Goal: Check status: Check status

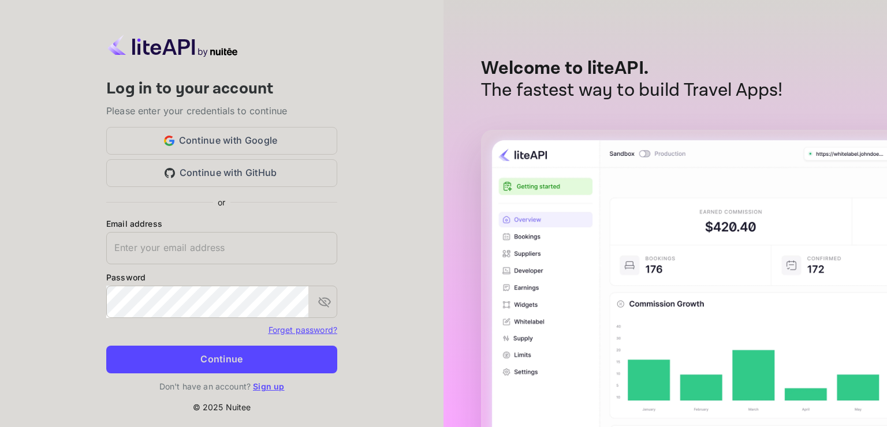
type input "[EMAIL_ADDRESS][DOMAIN_NAME]"
click at [270, 347] on button "Continue" at bounding box center [221, 360] width 231 height 28
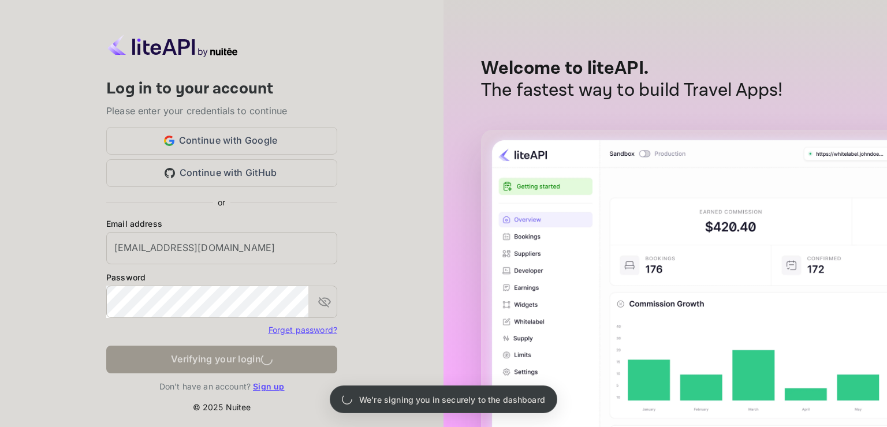
click at [270, 351] on form "Email address [EMAIL_ADDRESS][DOMAIN_NAME] ​ Password ​ Forget password? Verify…" at bounding box center [221, 299] width 231 height 163
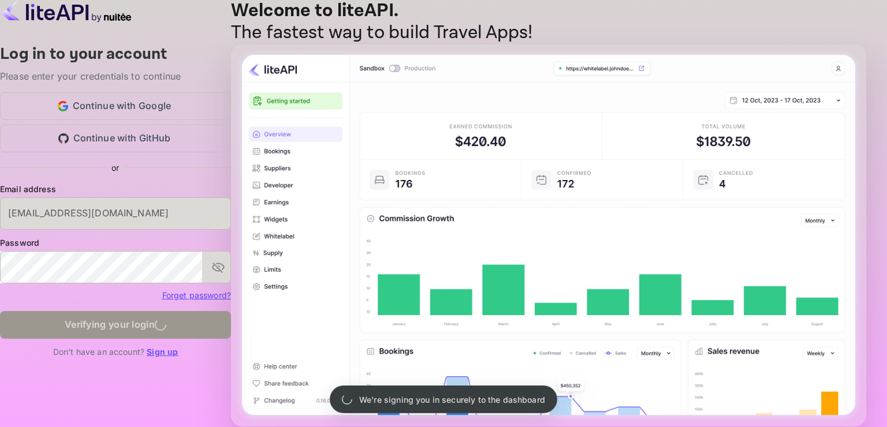
click at [374, 427] on div at bounding box center [549, 431] width 634 height 0
click at [372, 427] on div at bounding box center [549, 431] width 634 height 0
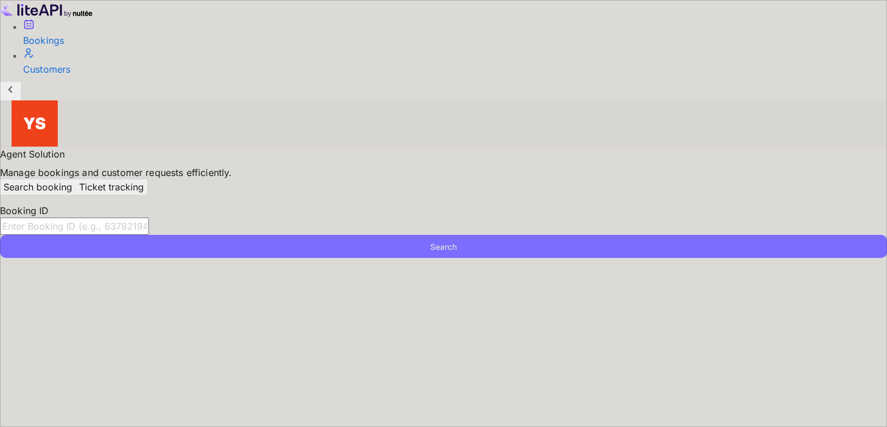
click at [149, 218] on input "text" at bounding box center [74, 226] width 149 height 17
paste input "9644296"
type input "9644296"
click at [0, 235] on button "Search" at bounding box center [443, 246] width 887 height 23
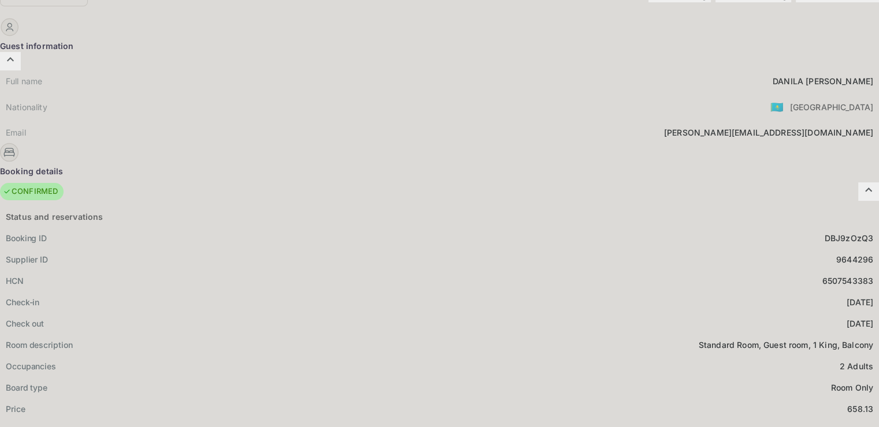
scroll to position [173, 0]
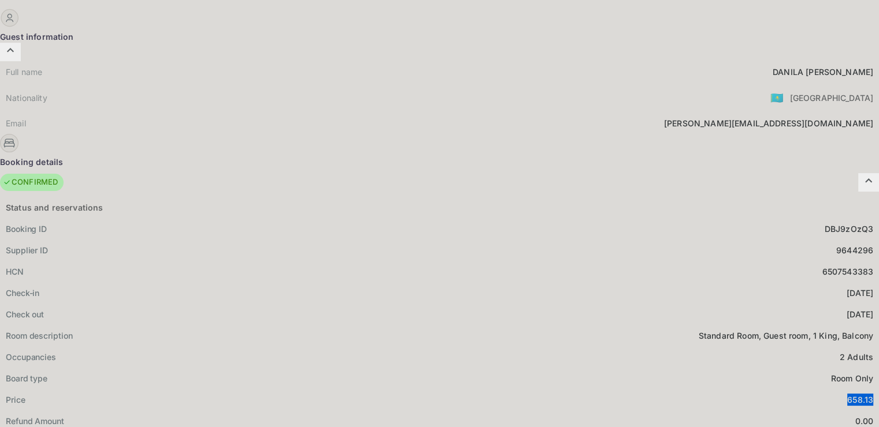
drag, startPoint x: 488, startPoint y: 281, endPoint x: 508, endPoint y: 281, distance: 20.2
copy div "658.13"
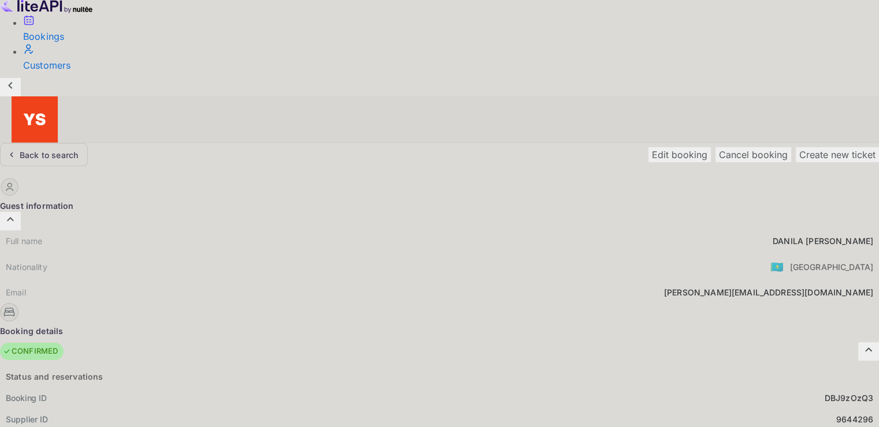
scroll to position [0, 0]
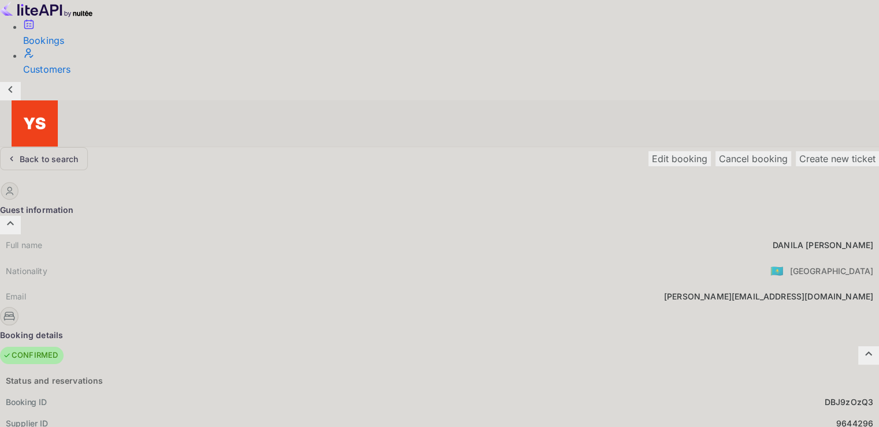
drag, startPoint x: 432, startPoint y: 122, endPoint x: 434, endPoint y: 131, distance: 8.3
click at [434, 235] on div "Full name [PERSON_NAME] Nationality 🇰🇿 [DEMOGRAPHIC_DATA] Email [PERSON_NAME][E…" at bounding box center [439, 271] width 879 height 73
drag, startPoint x: 431, startPoint y: 133, endPoint x: 501, endPoint y: 131, distance: 70.0
click at [501, 235] on div "Full name [PERSON_NAME]" at bounding box center [439, 245] width 879 height 21
copy div "[PERSON_NAME]"
